Goal: Task Accomplishment & Management: Complete application form

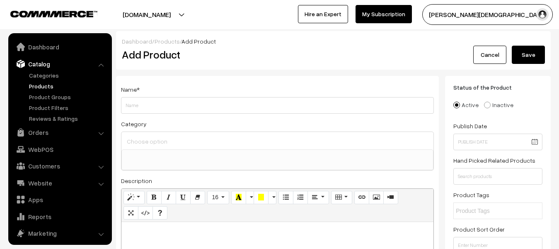
select select
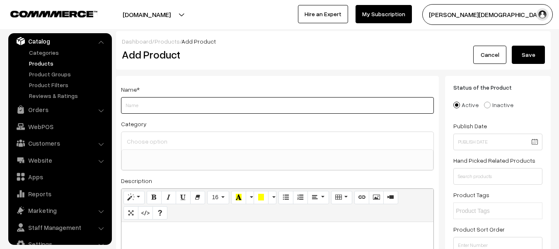
paste input "[PERSON_NAME] Publication RSSB 3rd Grade Teacher Main Exam 2025 [GEOGRAPHIC_DAT…"
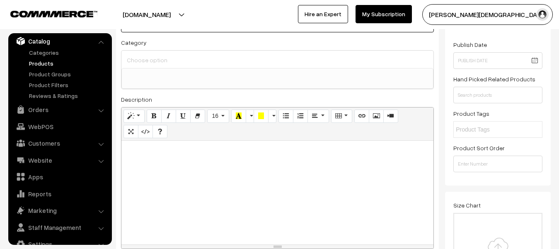
scroll to position [83, 0]
type input "[PERSON_NAME] Publication RSSB 3rd Grade Teacher Main Exam 2025 [GEOGRAPHIC_DAT…"
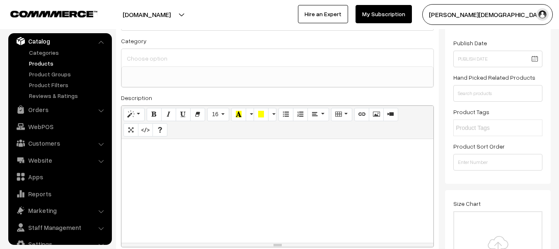
scroll to position [0, 0]
click at [234, 172] on div at bounding box center [277, 191] width 312 height 104
paste div
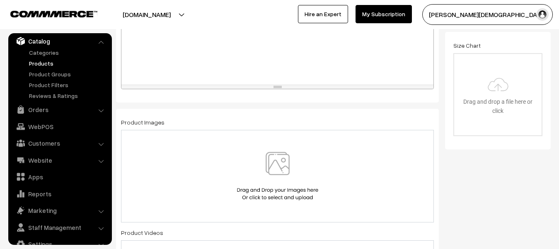
scroll to position [249, 0]
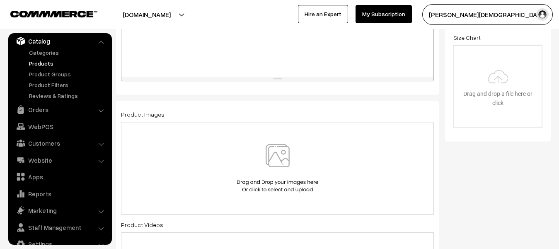
click at [264, 181] on img at bounding box center [277, 168] width 85 height 48
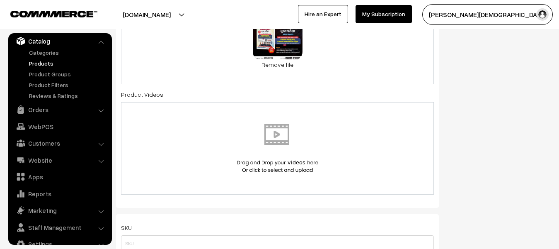
scroll to position [456, 0]
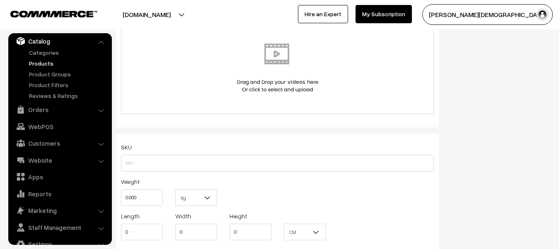
click at [167, 203] on div "Weight 0.000" at bounding box center [142, 193] width 54 height 34
click at [159, 193] on input "0.000" at bounding box center [142, 197] width 42 height 17
type input "0"
type input "1"
click at [207, 199] on b at bounding box center [207, 197] width 8 height 8
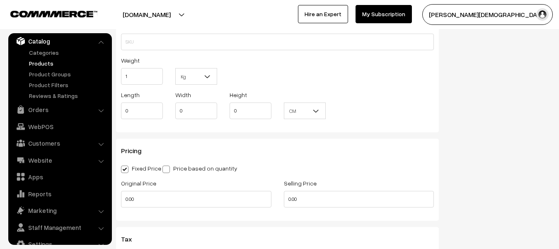
scroll to position [580, 0]
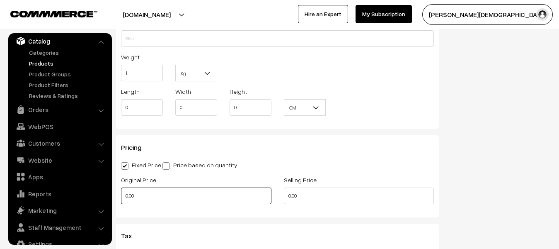
click at [165, 200] on input "0.00" at bounding box center [196, 195] width 150 height 17
type input "0"
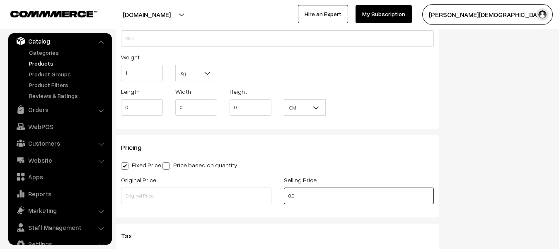
click at [318, 197] on input "0.0" at bounding box center [359, 195] width 150 height 17
type input "0"
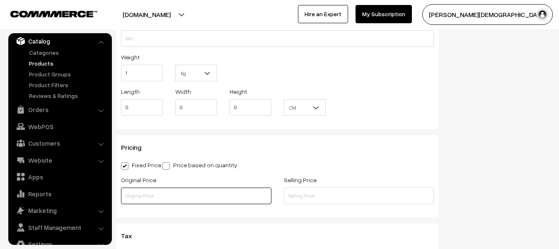
click at [152, 199] on input "text" at bounding box center [196, 195] width 150 height 17
type input "849"
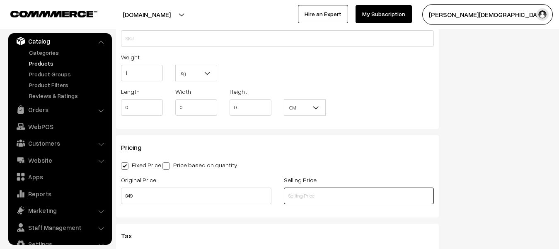
click at [302, 196] on input "text" at bounding box center [359, 195] width 150 height 17
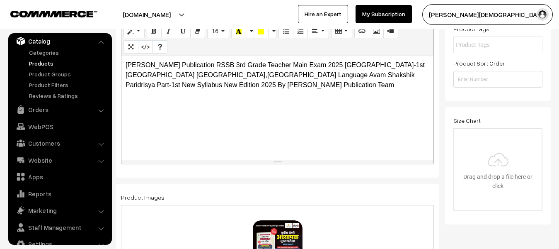
scroll to position [0, 0]
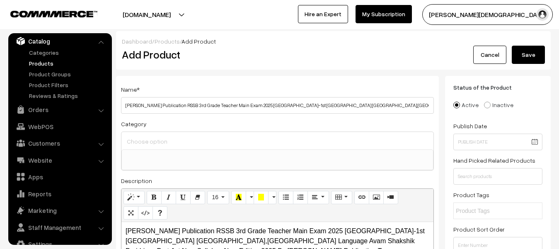
type input "351"
click at [529, 64] on div "Dashboard / Products / Add Product Add Product Cancel Save" at bounding box center [333, 50] width 435 height 39
click at [517, 58] on button "Save" at bounding box center [528, 55] width 33 height 18
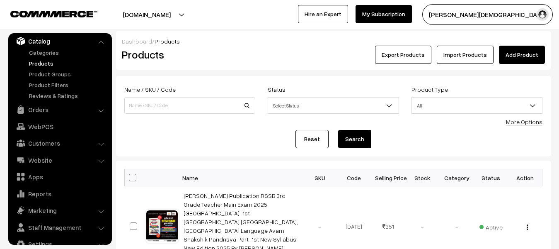
click at [516, 53] on link "Add Product" at bounding box center [522, 55] width 46 height 18
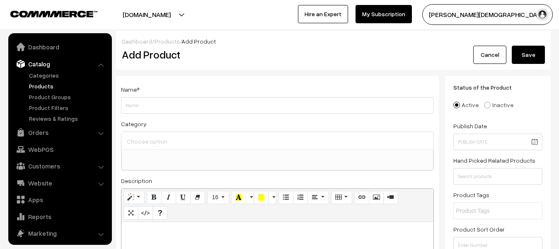
select select
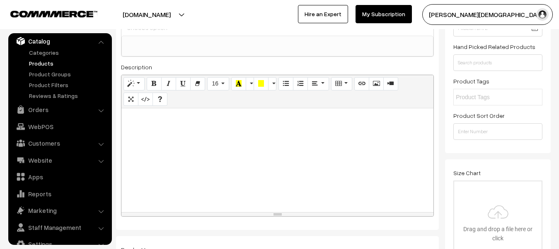
scroll to position [124, 0]
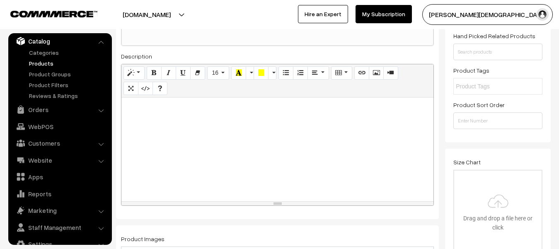
type input "[PERSON_NAME] Publication RSSB 3rd Grade Teacher Main Exam 2025 Leval-1st Shaks…"
click at [222, 169] on div at bounding box center [277, 149] width 312 height 104
paste div
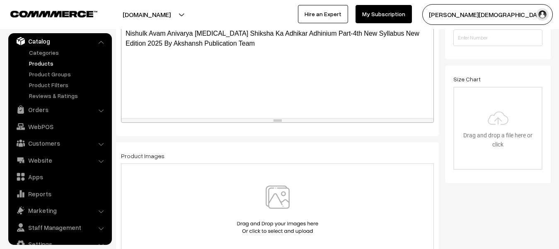
scroll to position [290, 0]
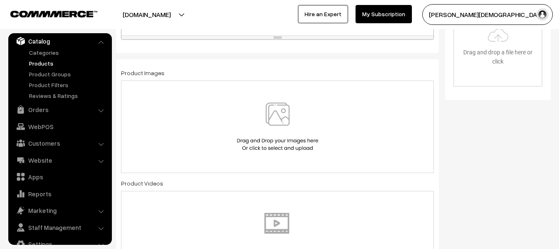
click at [288, 136] on img at bounding box center [277, 126] width 85 height 48
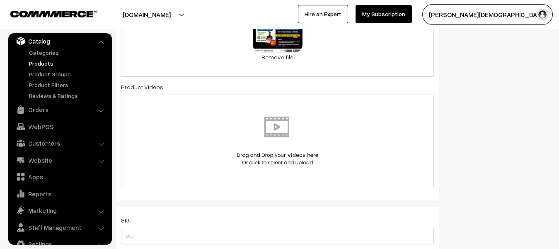
scroll to position [456, 0]
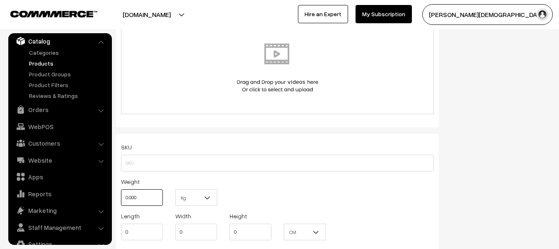
click at [155, 198] on input "0.000" at bounding box center [142, 197] width 42 height 17
type input "0"
type input "1"
click at [217, 197] on div "Kg Kg" at bounding box center [196, 193] width 54 height 34
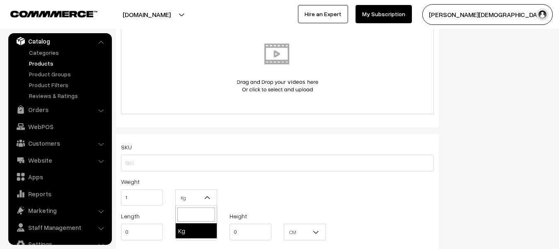
click at [205, 198] on b at bounding box center [207, 197] width 8 height 8
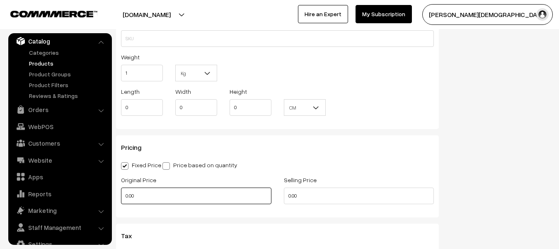
click at [158, 201] on input "0.00" at bounding box center [196, 195] width 150 height 17
type input "0"
type input "160"
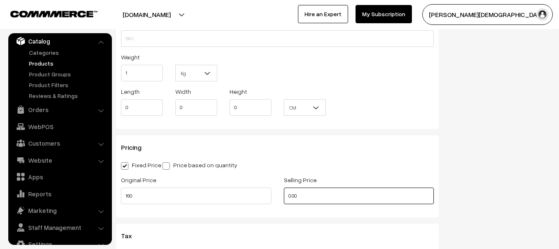
click at [302, 193] on input "0.00" at bounding box center [359, 195] width 150 height 17
type input "0"
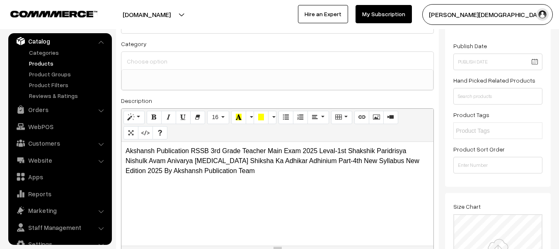
scroll to position [0, 0]
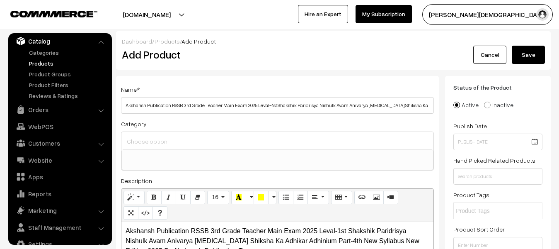
type input "140"
click at [526, 56] on button "Save" at bounding box center [528, 55] width 33 height 18
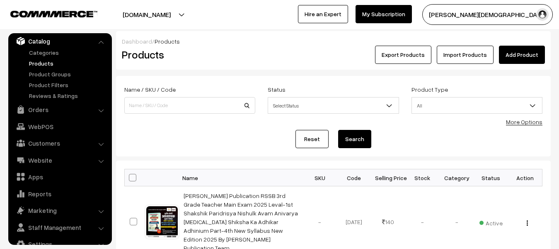
click at [507, 64] on div "Dashboard / Products Products Export Products Import Products Add Product" at bounding box center [333, 50] width 435 height 39
click at [524, 60] on link "Add Product" at bounding box center [522, 55] width 46 height 18
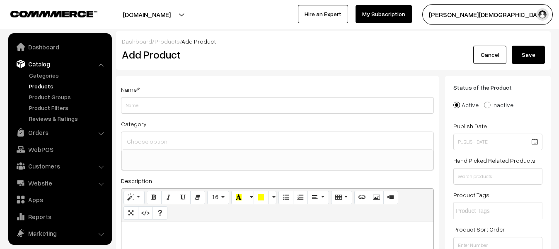
select select
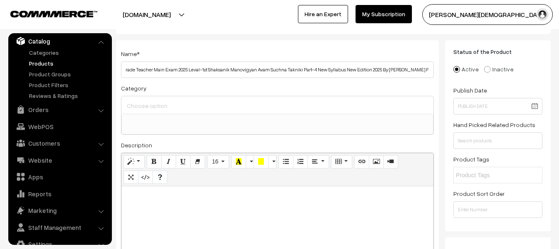
scroll to position [83, 0]
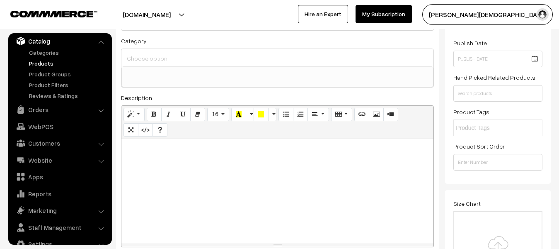
type input "Akshansh Publication Lakshya RSSB 3rd Grade Teacher Main Exam 2025 Leval-1st Sh…"
click at [234, 180] on div at bounding box center [277, 191] width 312 height 104
paste div
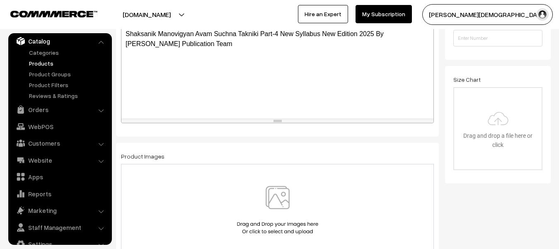
scroll to position [207, 0]
click at [274, 198] on img at bounding box center [277, 209] width 85 height 48
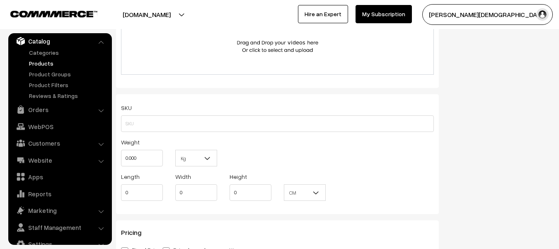
scroll to position [497, 0]
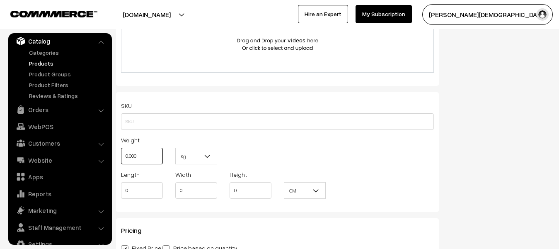
click at [133, 158] on input "0.000" at bounding box center [142, 155] width 42 height 17
click at [158, 158] on input "0.000" at bounding box center [142, 155] width 42 height 17
type input "0"
type input "1"
click at [203, 167] on div "Kg Kg" at bounding box center [196, 152] width 54 height 34
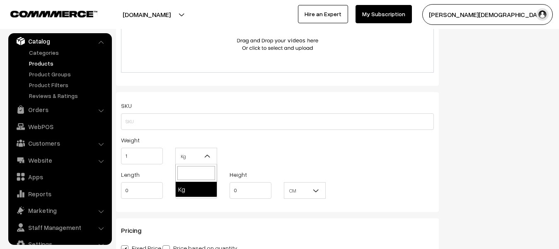
click at [210, 155] on b at bounding box center [207, 156] width 8 height 8
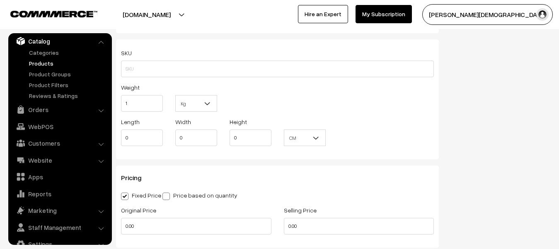
scroll to position [663, 0]
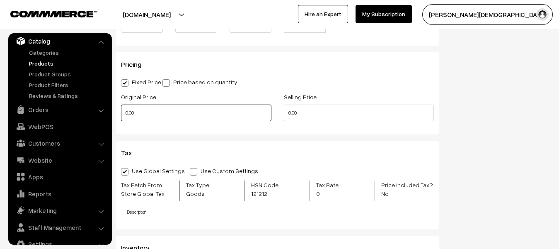
click at [144, 111] on input "0.00" at bounding box center [196, 112] width 150 height 17
type input "0"
type input "180"
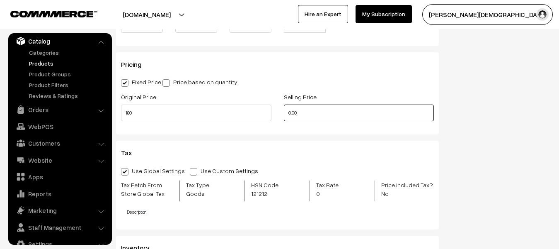
click at [306, 121] on input "0.00" at bounding box center [359, 112] width 150 height 17
type input "0"
type input "151"
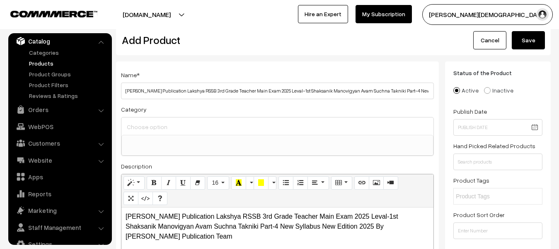
scroll to position [0, 0]
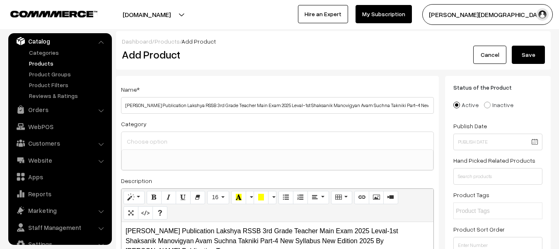
click at [532, 56] on button "Save" at bounding box center [528, 55] width 33 height 18
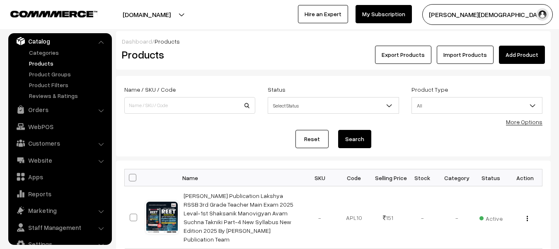
click at [526, 56] on link "Add Product" at bounding box center [522, 55] width 46 height 18
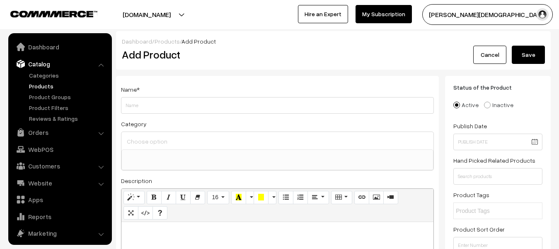
select select
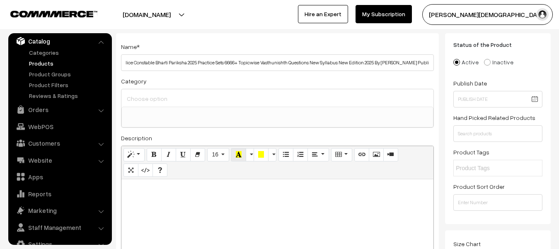
scroll to position [83, 0]
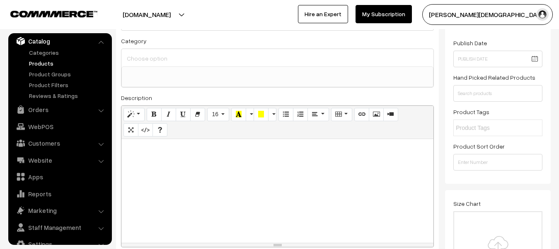
type input "Akshansh Publication Lakshya RSSB Rajasthan Police Constable Bharti Pariksha 20…"
click at [227, 155] on div at bounding box center [277, 191] width 312 height 104
paste div
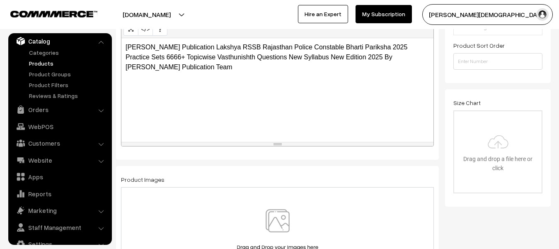
scroll to position [207, 0]
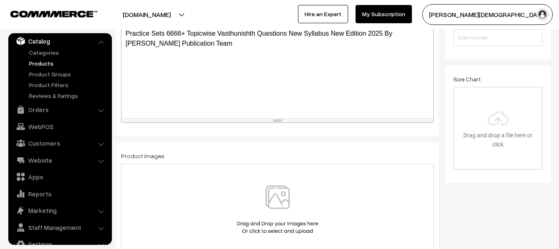
click at [267, 200] on img at bounding box center [277, 209] width 85 height 48
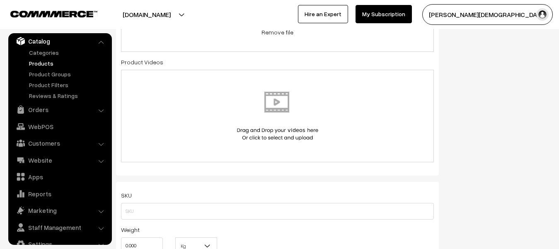
scroll to position [456, 0]
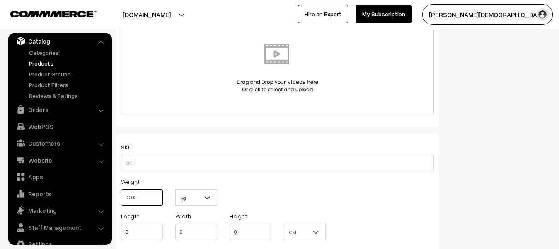
click at [159, 198] on input "0.000" at bounding box center [142, 197] width 42 height 17
type input "0"
type input "1"
click at [200, 199] on span "Kg" at bounding box center [196, 197] width 41 height 14
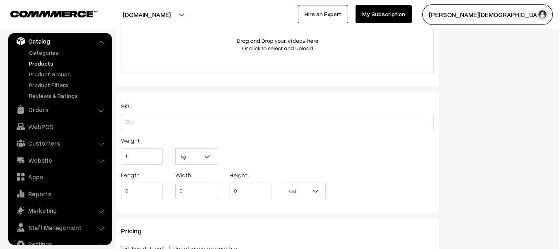
scroll to position [539, 0]
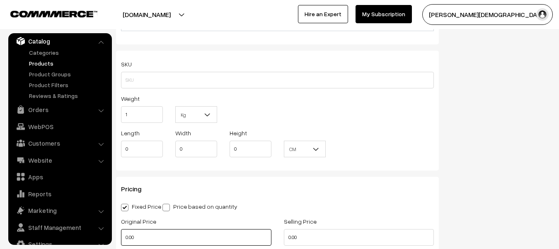
click at [156, 235] on input "0.00" at bounding box center [196, 237] width 150 height 17
type input "0"
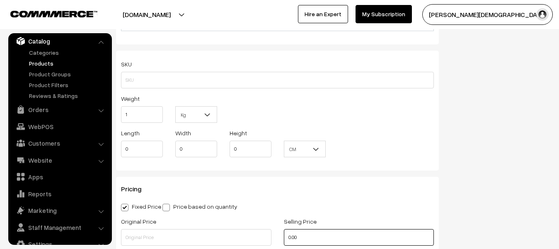
click at [313, 237] on input "0.00" at bounding box center [359, 237] width 150 height 17
type input "0"
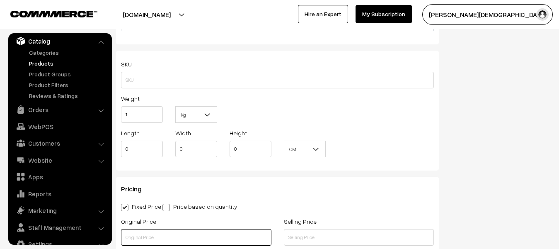
click at [191, 234] on input "text" at bounding box center [196, 237] width 150 height 17
type input "560"
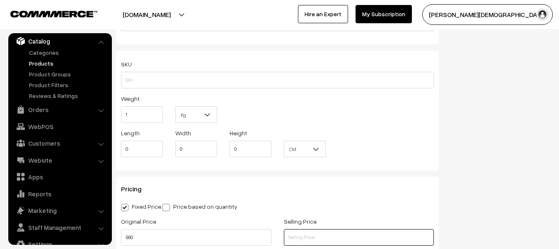
click at [308, 234] on input "text" at bounding box center [359, 237] width 150 height 17
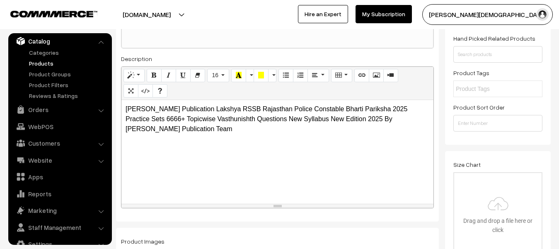
scroll to position [0, 0]
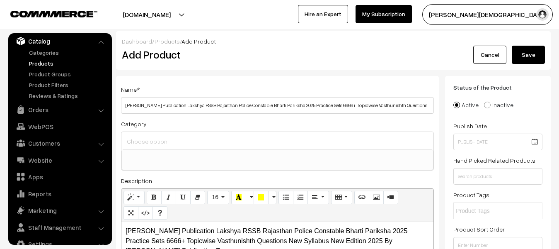
type input "225"
click at [526, 64] on div "Dashboard / Products / Add Product Add Product Cancel Save" at bounding box center [333, 50] width 435 height 39
click at [513, 50] on button "Save" at bounding box center [528, 55] width 33 height 18
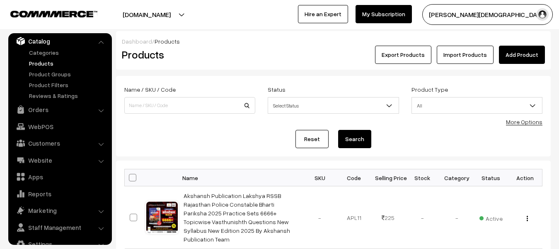
click at [166, 141] on div "Reset Search" at bounding box center [333, 139] width 418 height 18
click at [207, 140] on div "Reset Search" at bounding box center [333, 139] width 418 height 18
click at [178, 131] on div "Reset Search" at bounding box center [333, 139] width 418 height 18
click at [514, 58] on link "Add Product" at bounding box center [522, 55] width 46 height 18
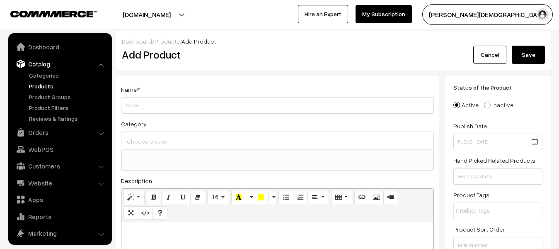
select select
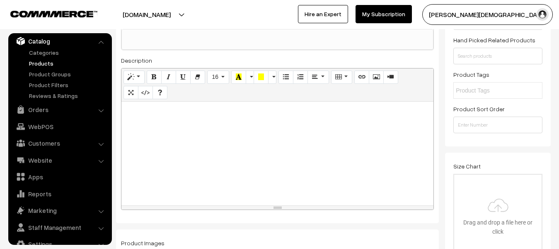
scroll to position [124, 0]
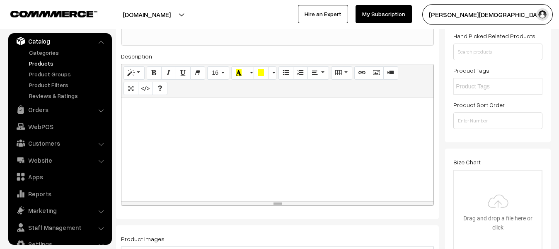
type input "Akshansh Publication Lakshya [GEOGRAPHIC_DATA] G.K Rajvyavstha,Kala Avam Sanskr…"
click at [266, 137] on div at bounding box center [277, 149] width 312 height 104
paste div
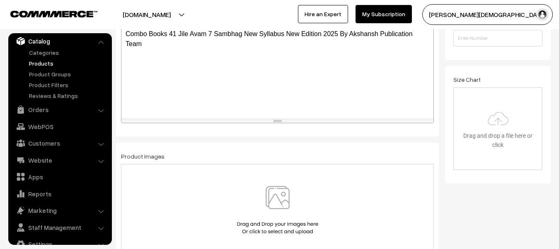
scroll to position [207, 0]
click at [265, 199] on img at bounding box center [277, 209] width 85 height 48
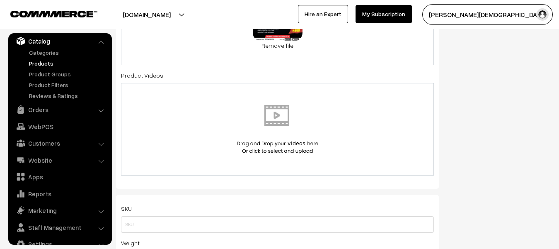
scroll to position [414, 0]
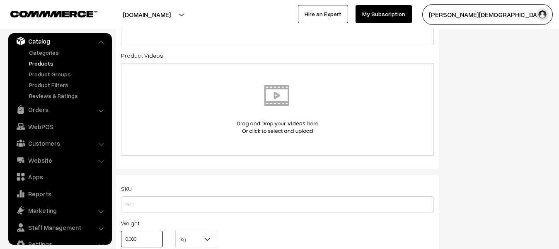
click at [157, 244] on input "0.000" at bounding box center [142, 238] width 42 height 17
type input "0"
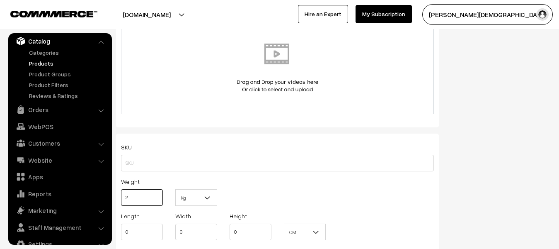
type input "2"
click at [206, 191] on span "Kg" at bounding box center [196, 197] width 41 height 14
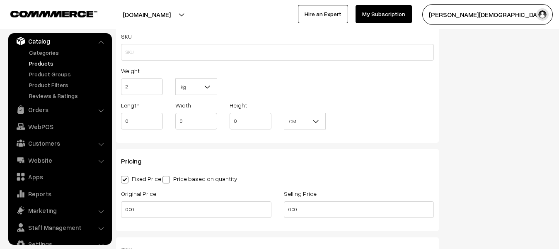
scroll to position [580, 0]
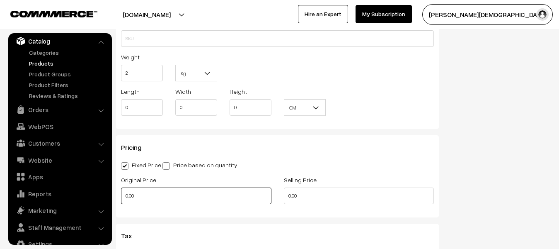
click at [168, 194] on input "0.00" at bounding box center [196, 195] width 150 height 17
type input "0"
type input "699"
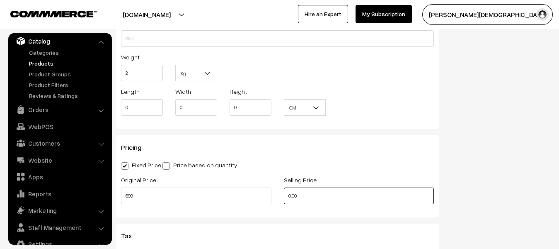
click at [387, 195] on input "0.00" at bounding box center [359, 195] width 150 height 17
type input "0"
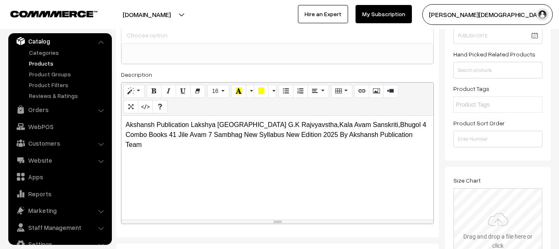
scroll to position [0, 0]
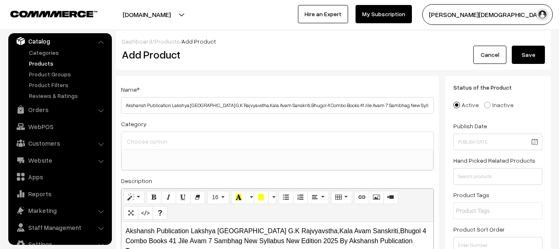
type input "499"
click at [519, 53] on button "Save" at bounding box center [528, 55] width 33 height 18
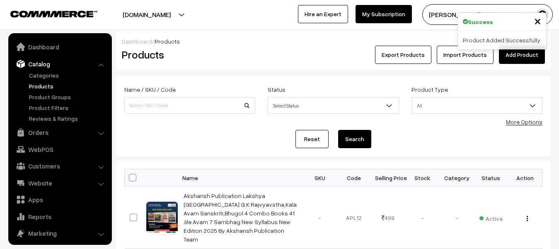
scroll to position [23, 0]
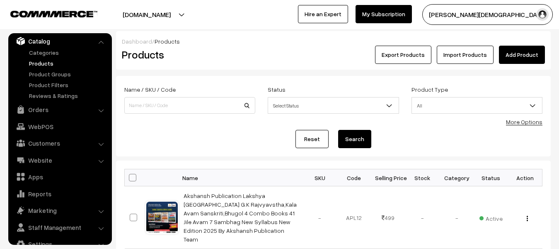
click at [523, 60] on link "Add Product" at bounding box center [522, 55] width 46 height 18
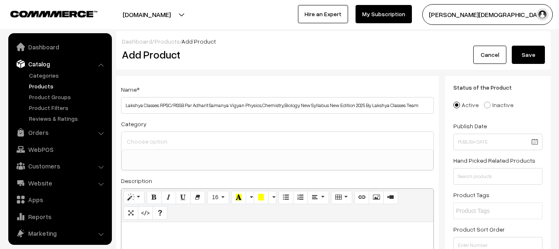
select select
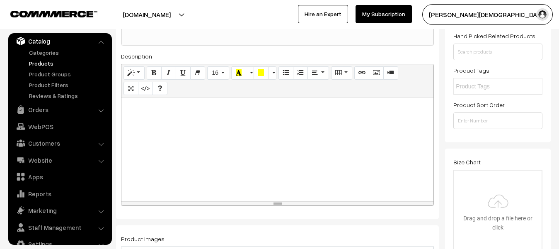
type input "Lakshya Classes RPSC/RSSB Par Adharit Samanya Vigyan Physics,Chemistry,Biology …"
click at [205, 165] on div at bounding box center [277, 149] width 312 height 104
paste div
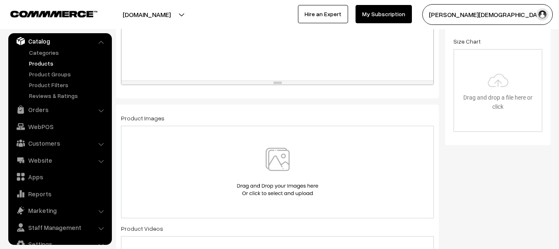
scroll to position [249, 0]
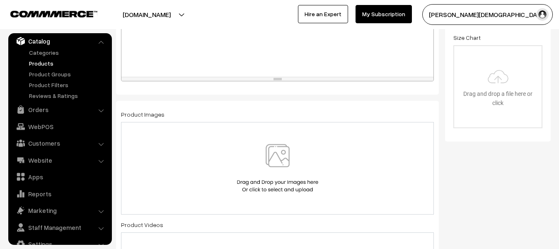
click at [254, 181] on img at bounding box center [277, 168] width 85 height 48
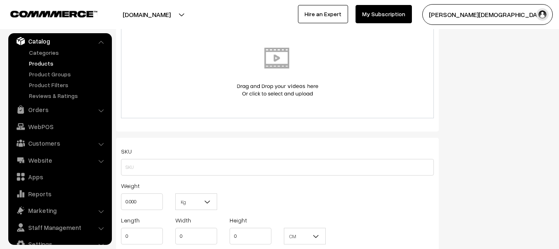
scroll to position [456, 0]
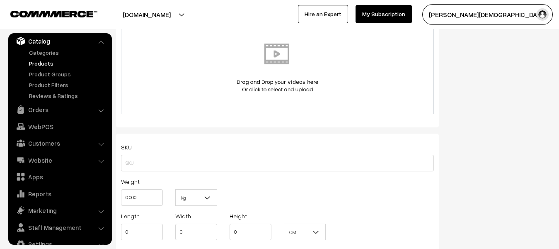
click at [166, 203] on div "Weight 0.000" at bounding box center [142, 193] width 54 height 34
click at [164, 199] on div "Weight 0.000" at bounding box center [142, 193] width 54 height 34
click at [150, 195] on input "0.00" at bounding box center [142, 197] width 42 height 17
type input "0"
type input "1"
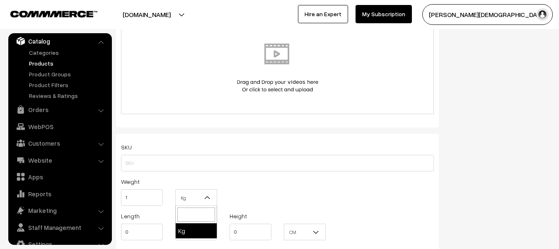
click at [211, 201] on b at bounding box center [207, 197] width 8 height 8
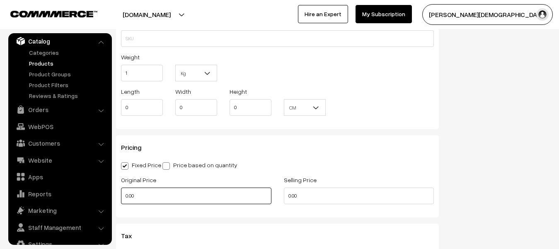
click at [162, 197] on input "0.00" at bounding box center [196, 195] width 150 height 17
type input "0"
type input "240"
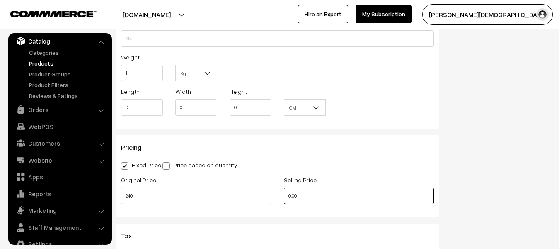
click at [319, 201] on input "0.00" at bounding box center [359, 195] width 150 height 17
type input "0"
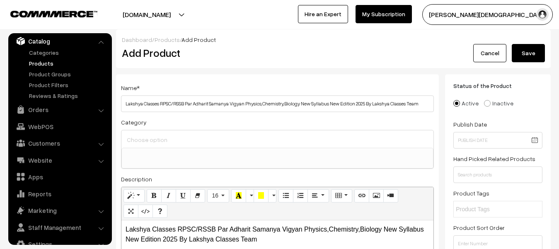
scroll to position [0, 0]
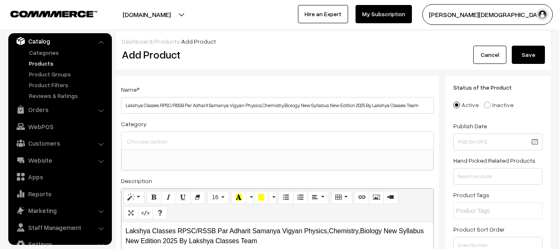
type input "199"
click at [522, 49] on button "Save" at bounding box center [528, 55] width 33 height 18
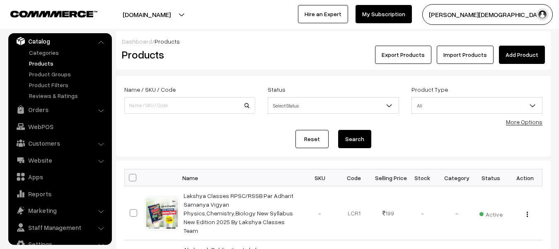
scroll to position [41, 0]
